Goal: Book appointment/travel/reservation

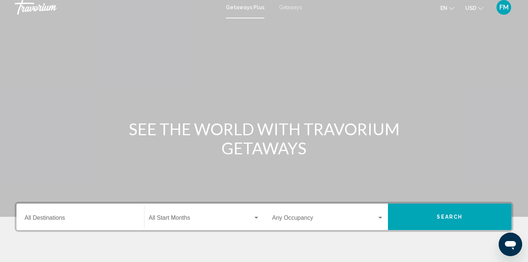
scroll to position [3, 0]
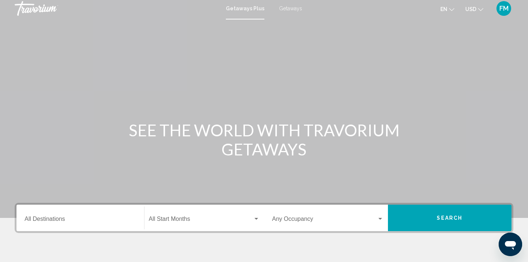
click at [289, 9] on span "Getaways" at bounding box center [290, 9] width 23 height 6
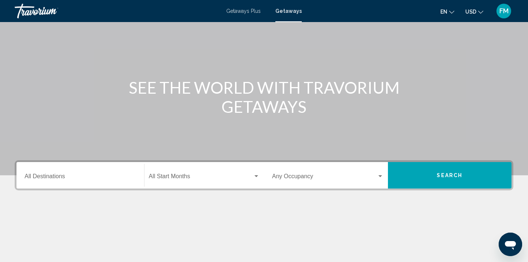
scroll to position [47, 0]
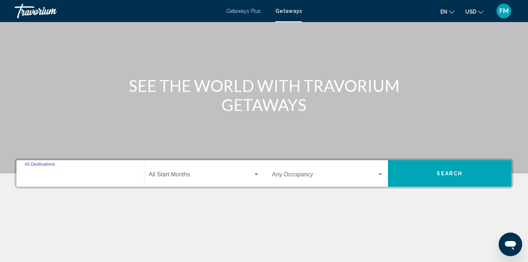
click at [39, 172] on input "Destination All Destinations" at bounding box center [81, 175] width 112 height 7
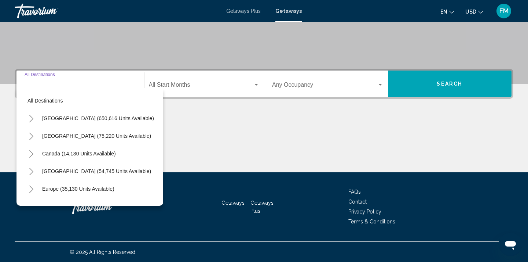
scroll to position [137, 0]
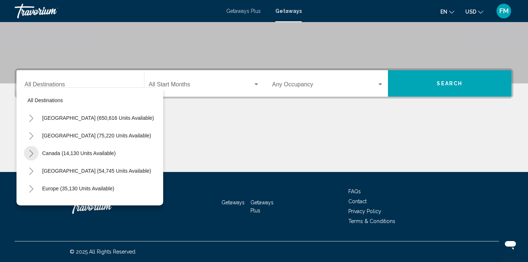
click at [32, 153] on icon "Toggle Canada (14,130 units available)" at bounding box center [32, 153] width 6 height 7
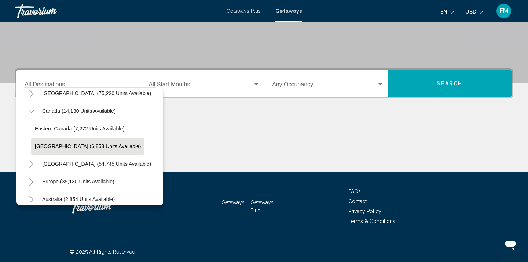
scroll to position [41, 0]
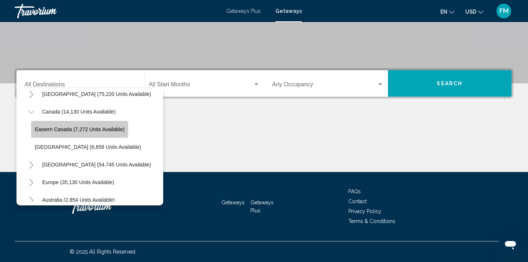
click at [41, 130] on span "Eastern Canada (7,272 units available)" at bounding box center [80, 129] width 90 height 6
type input "**********"
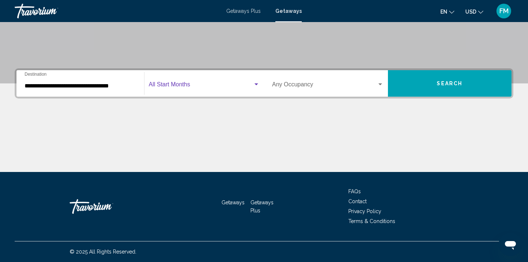
click at [192, 87] on span "Search widget" at bounding box center [201, 86] width 105 height 7
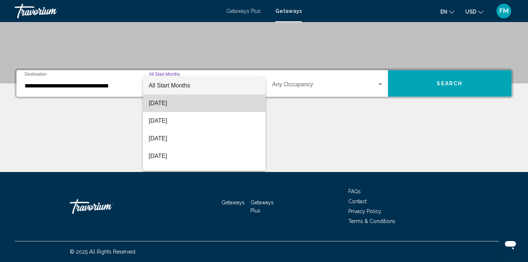
click at [182, 102] on span "[DATE]" at bounding box center [204, 103] width 111 height 18
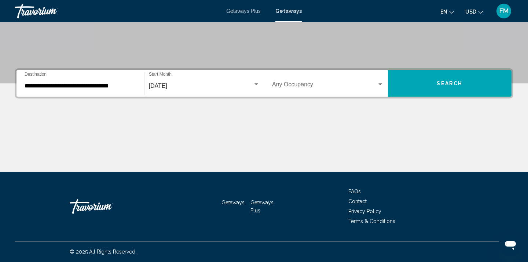
click at [269, 86] on div "Occupancy Any Occupancy" at bounding box center [328, 83] width 120 height 23
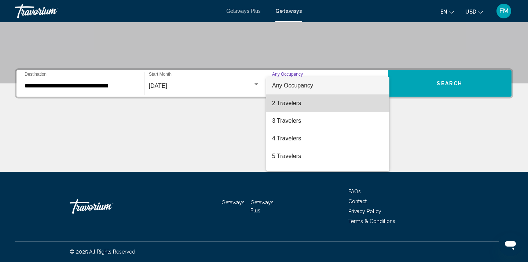
click at [281, 106] on span "2 Travelers" at bounding box center [328, 103] width 112 height 18
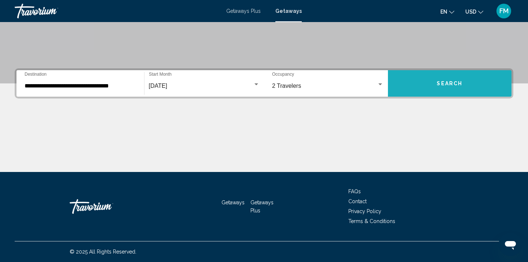
click at [433, 85] on button "Search" at bounding box center [450, 83] width 124 height 26
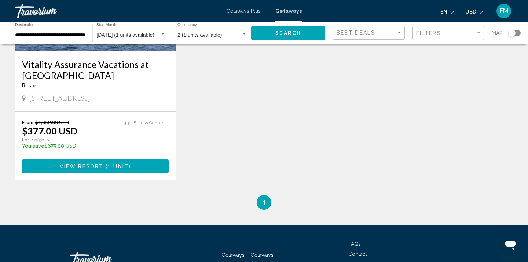
scroll to position [145, 0]
